Goal: Task Accomplishment & Management: Complete application form

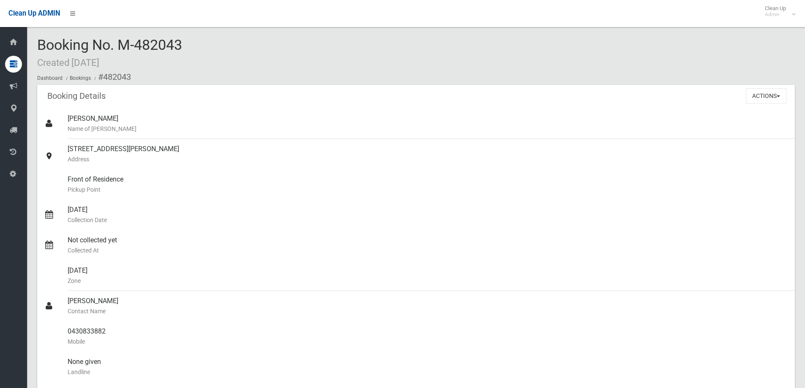
scroll to position [22, 0]
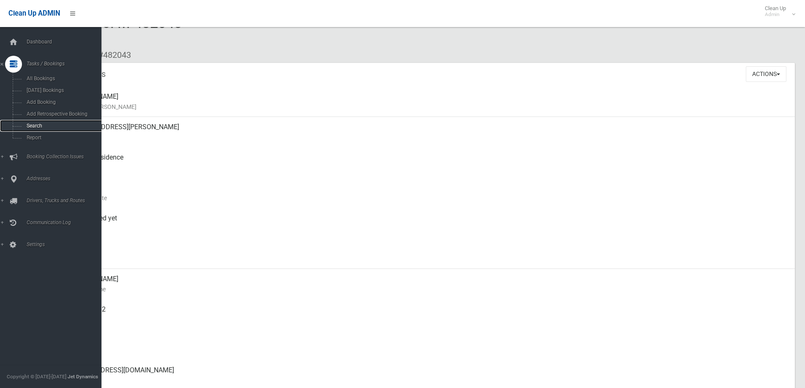
click at [34, 121] on link "Search" at bounding box center [54, 126] width 108 height 12
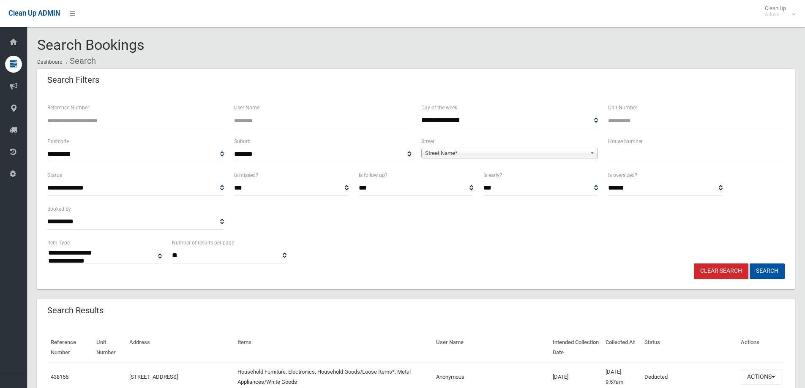
select select
click at [162, 124] on input "Reference Number" at bounding box center [135, 121] width 177 height 16
type input "******"
click at [749, 264] on button "Search" at bounding box center [766, 272] width 35 height 16
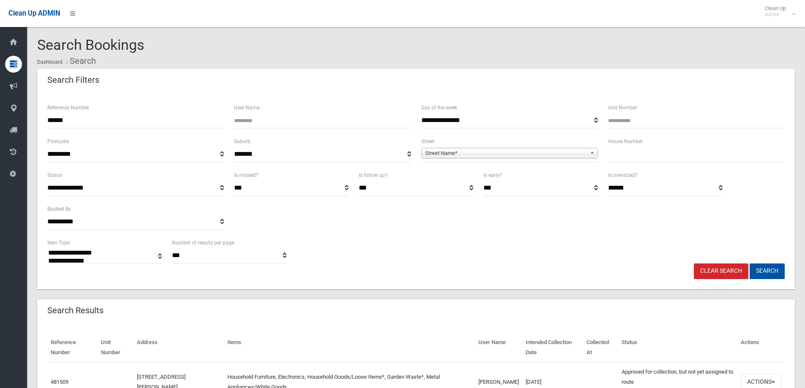
select select
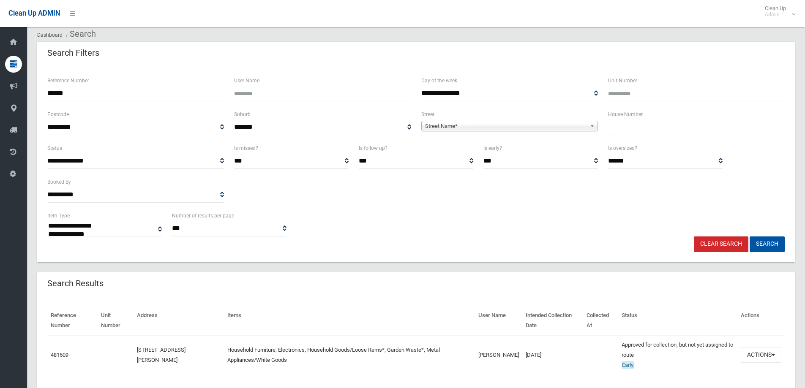
scroll to position [42, 0]
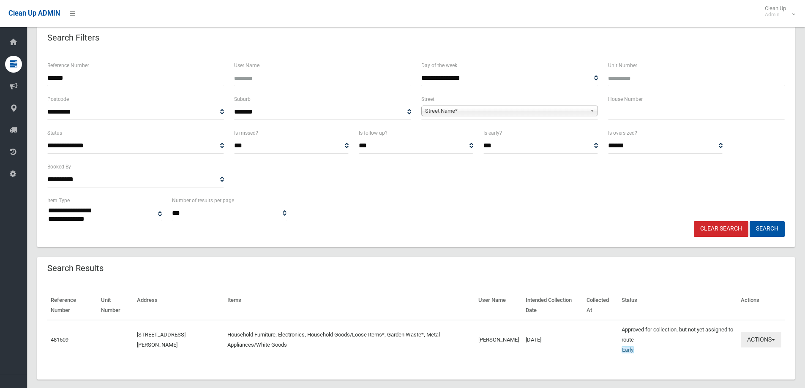
click at [770, 340] on button "Actions" at bounding box center [760, 340] width 41 height 16
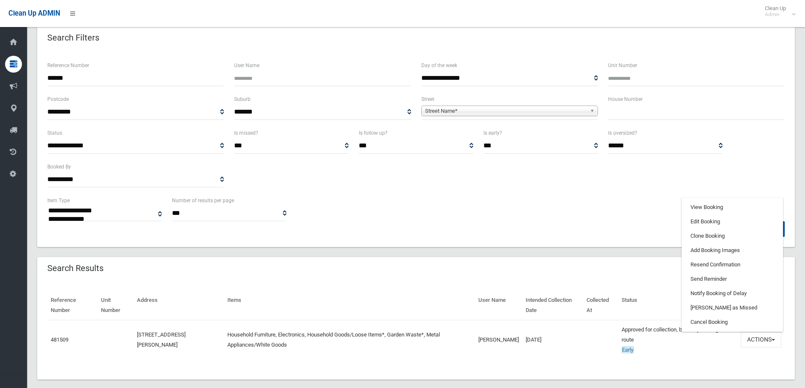
click at [716, 185] on div "**********" at bounding box center [415, 162] width 747 height 68
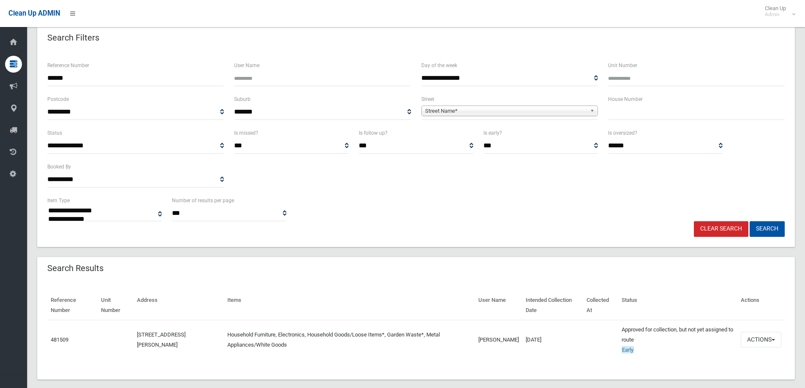
click at [726, 225] on link "Clear Search" at bounding box center [721, 229] width 54 height 16
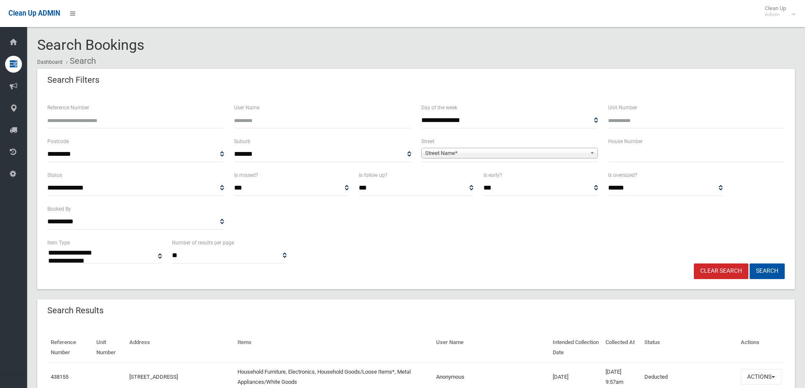
select select
click at [644, 150] on input "text" at bounding box center [696, 155] width 177 height 16
click at [659, 150] on input "text" at bounding box center [696, 155] width 177 height 16
type input "*****"
click at [464, 147] on span "**********" at bounding box center [509, 155] width 177 height 16
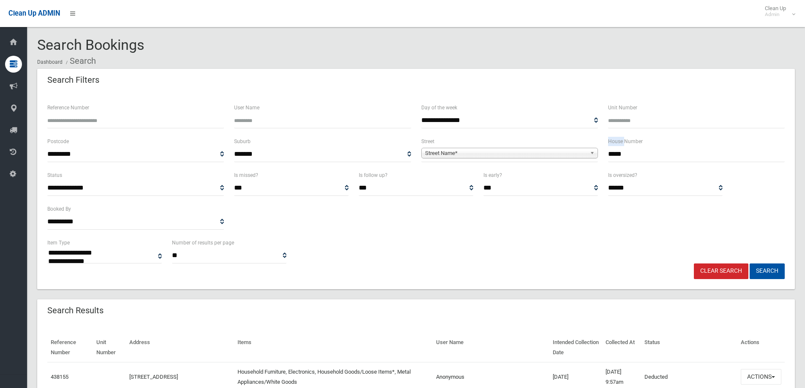
click at [464, 148] on span "**********" at bounding box center [509, 155] width 177 height 16
click at [465, 150] on span "Street Name*" at bounding box center [505, 153] width 161 height 10
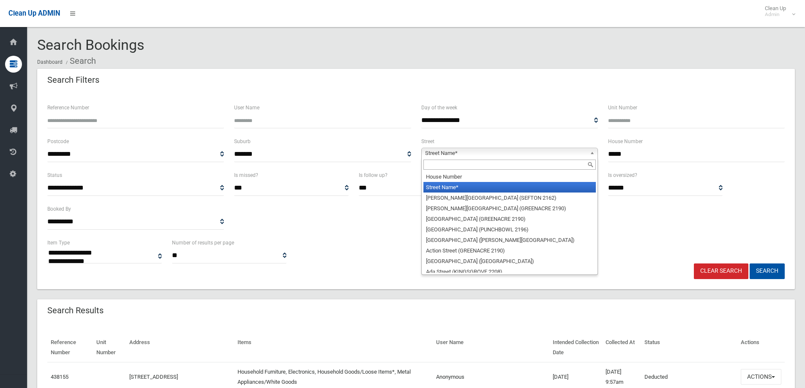
click at [460, 162] on input "text" at bounding box center [509, 165] width 172 height 10
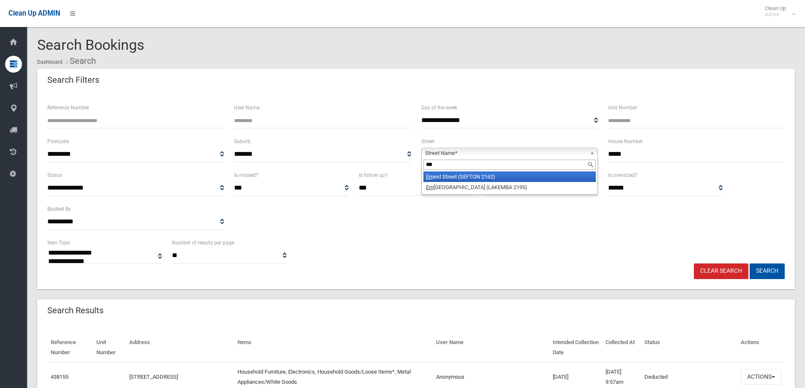
type input "***"
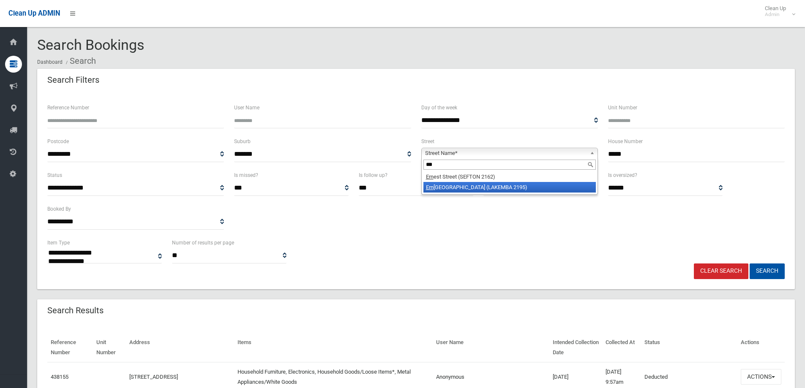
click at [481, 188] on li "Ern est Street (LAKEMBA 2195)" at bounding box center [509, 187] width 172 height 11
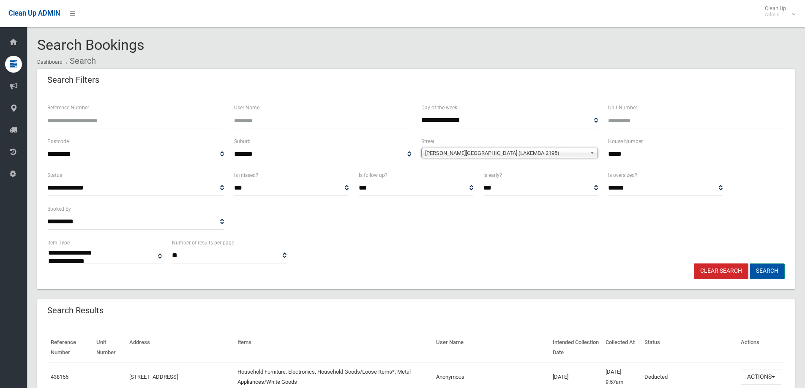
click at [775, 272] on button "Search" at bounding box center [766, 272] width 35 height 16
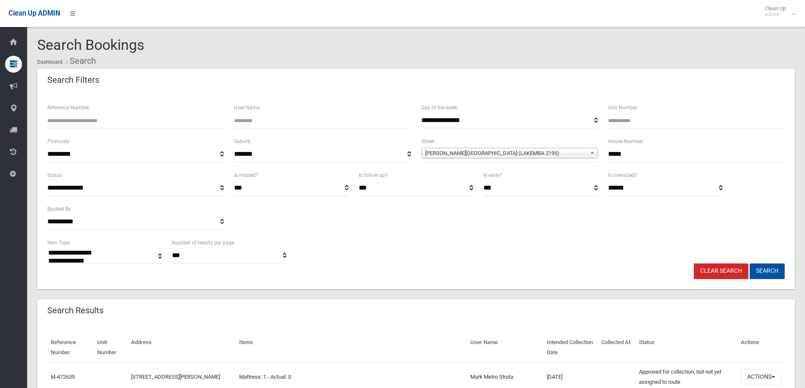
select select
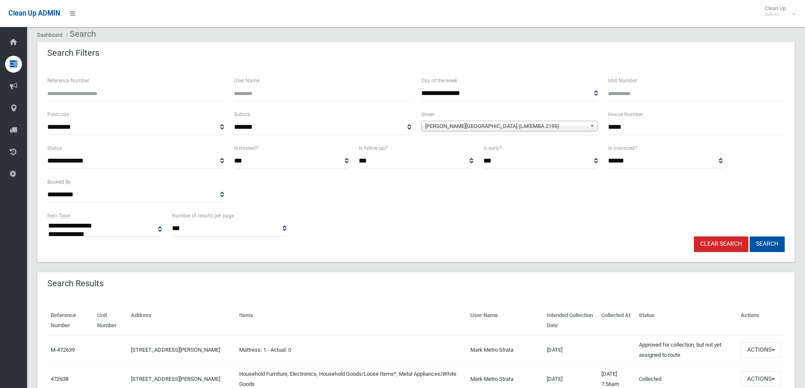
scroll to position [42, 0]
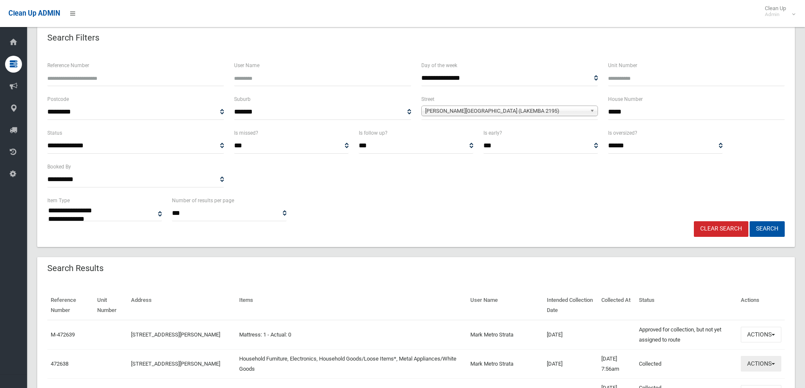
click at [765, 367] on button "Actions" at bounding box center [760, 364] width 41 height 16
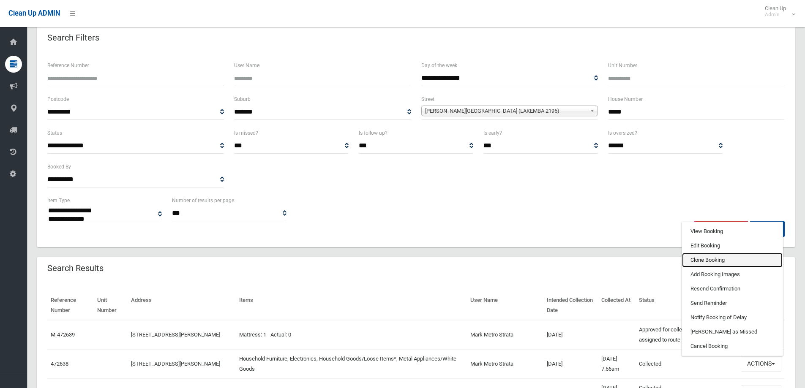
click at [713, 262] on link "Clone Booking" at bounding box center [732, 260] width 101 height 14
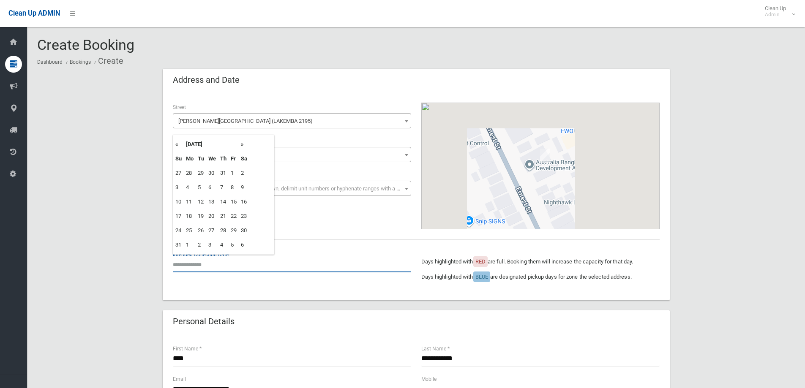
click at [258, 262] on input "text" at bounding box center [292, 265] width 238 height 16
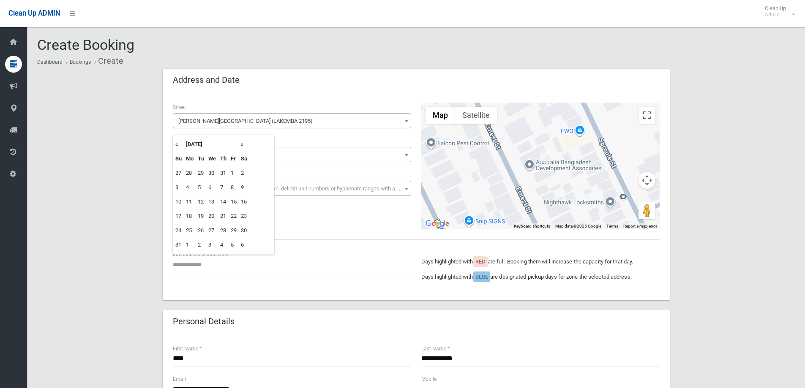
click at [244, 144] on th "»" at bounding box center [244, 144] width 11 height 14
click at [211, 184] on td "10" at bounding box center [212, 187] width 12 height 14
type input "**********"
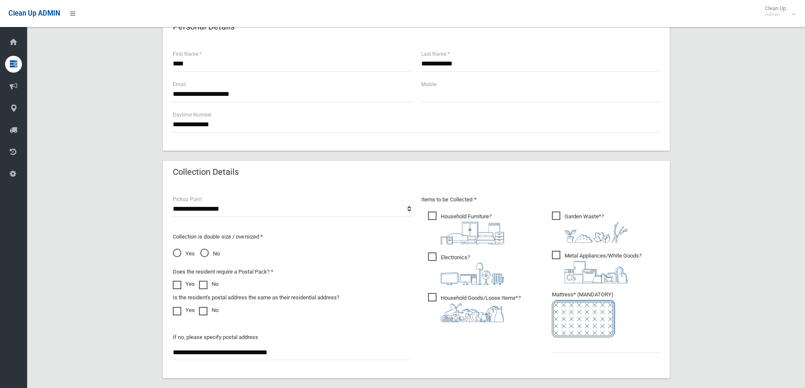
scroll to position [296, 0]
click at [578, 349] on input "text" at bounding box center [606, 345] width 108 height 16
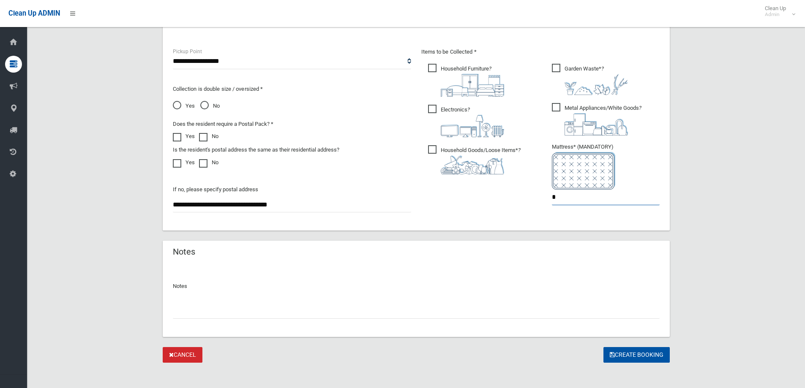
scroll to position [448, 0]
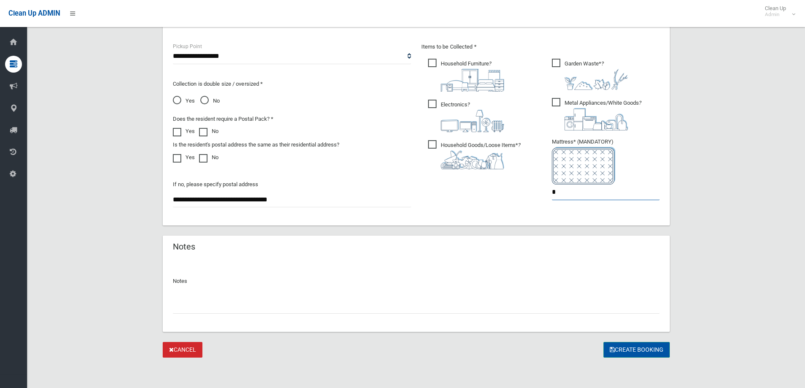
type input "*"
click at [661, 346] on button "Create Booking" at bounding box center [636, 350] width 66 height 16
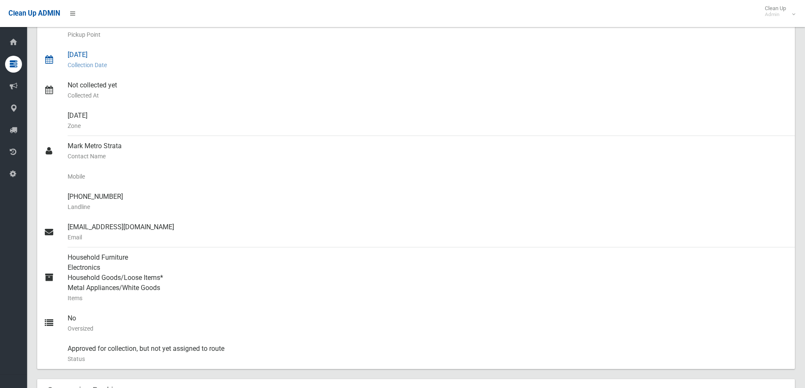
scroll to position [211, 0]
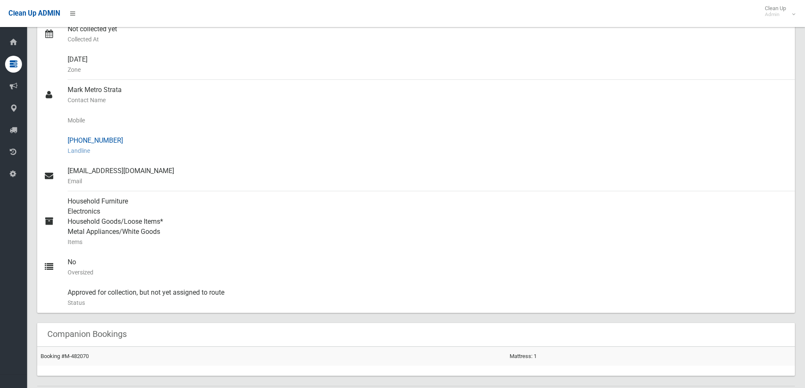
drag, startPoint x: 117, startPoint y: 139, endPoint x: 80, endPoint y: 136, distance: 37.7
click at [80, 136] on div "[PHONE_NUMBER] Landline" at bounding box center [428, 146] width 720 height 30
copy div "7229 6490"
